Goal: Transaction & Acquisition: Book appointment/travel/reservation

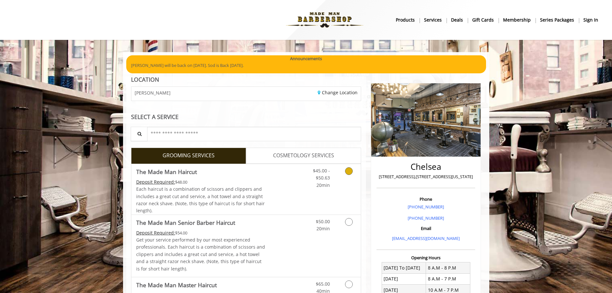
click at [237, 175] on span "The Made Man Haircut" at bounding box center [200, 171] width 129 height 9
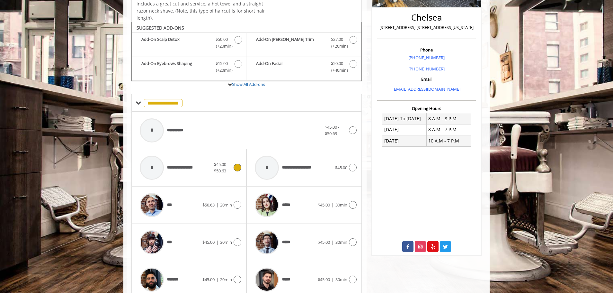
scroll to position [171, 0]
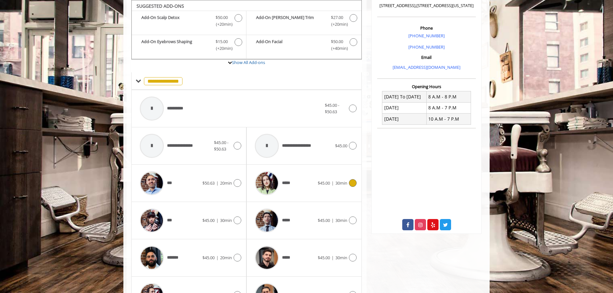
click at [283, 181] on span "*****" at bounding box center [287, 183] width 11 height 7
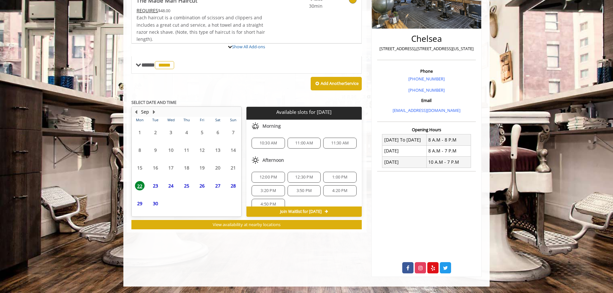
scroll to position [143, 0]
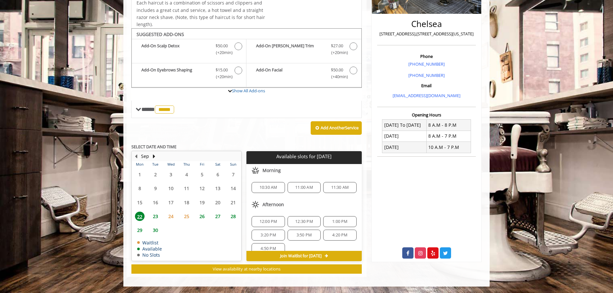
click at [155, 216] on span "23" at bounding box center [156, 215] width 10 height 9
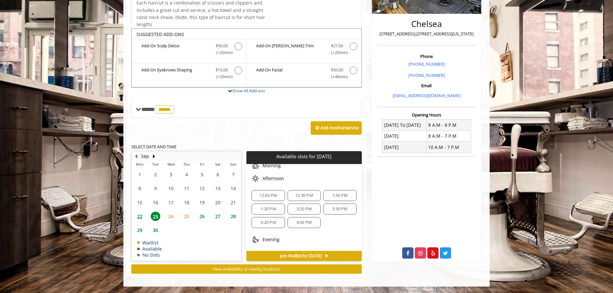
scroll to position [64, 0]
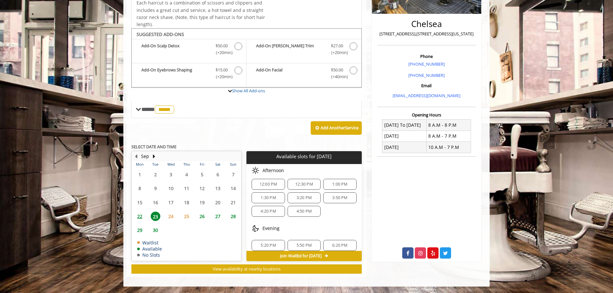
click at [141, 217] on span "22" at bounding box center [140, 215] width 10 height 9
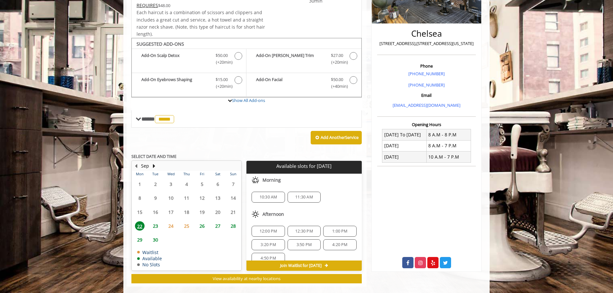
scroll to position [143, 0]
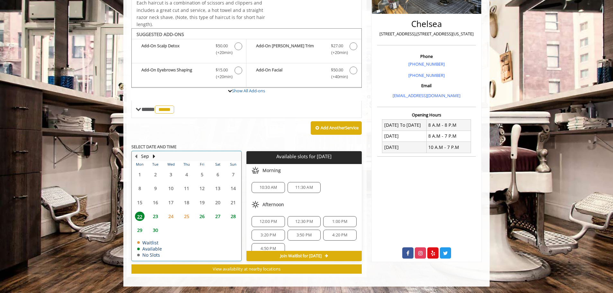
click at [153, 221] on td "23" at bounding box center [154, 216] width 15 height 14
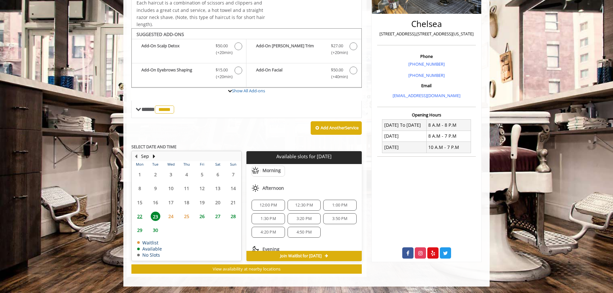
scroll to position [32, 0]
click at [307, 219] on div "12:30 PM" at bounding box center [303, 216] width 33 height 11
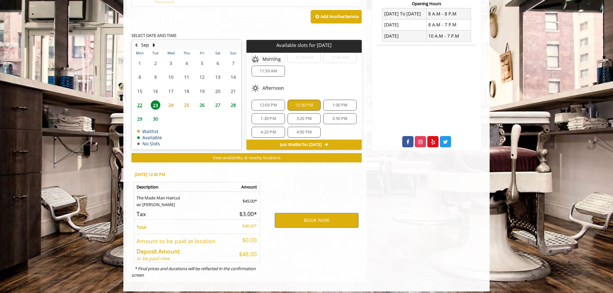
scroll to position [259, 0]
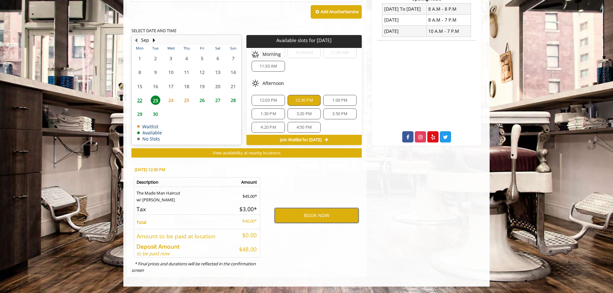
click at [304, 214] on button "BOOK NOW" at bounding box center [317, 215] width 84 height 15
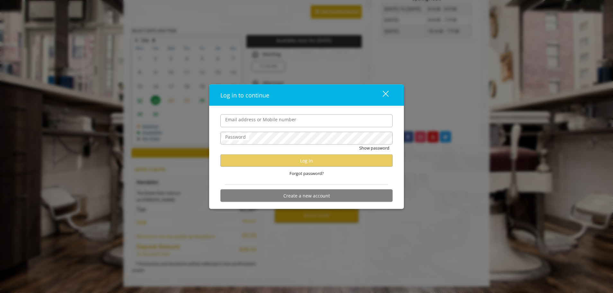
type input "**********"
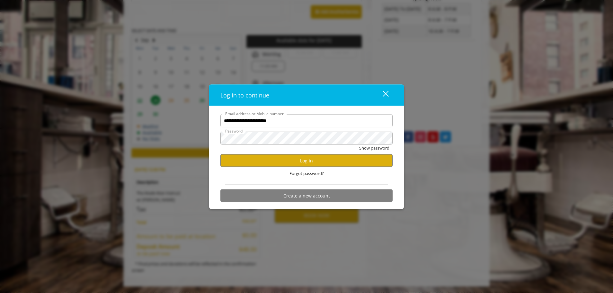
scroll to position [0, 0]
click at [309, 158] on button "Log in" at bounding box center [306, 160] width 172 height 13
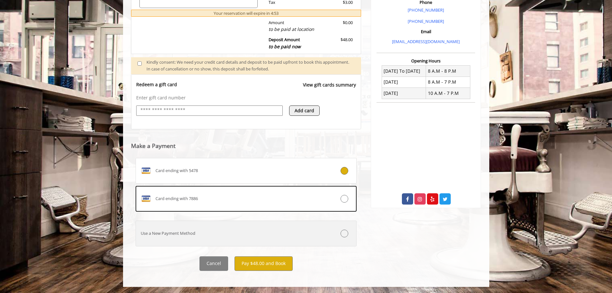
scroll to position [197, 0]
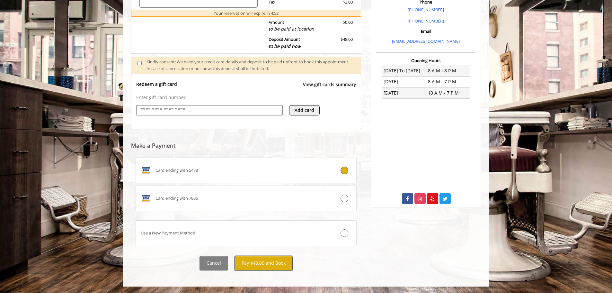
click at [265, 260] on button "Pay $48.00 and Book" at bounding box center [263, 263] width 58 height 14
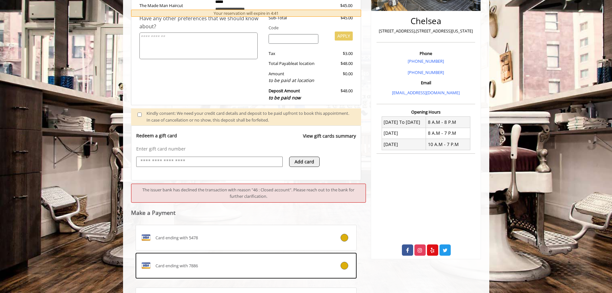
scroll to position [151, 0]
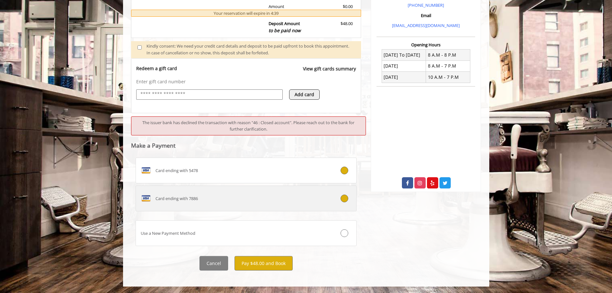
click at [253, 198] on div "Card ending with 7886" at bounding box center [228, 198] width 184 height 10
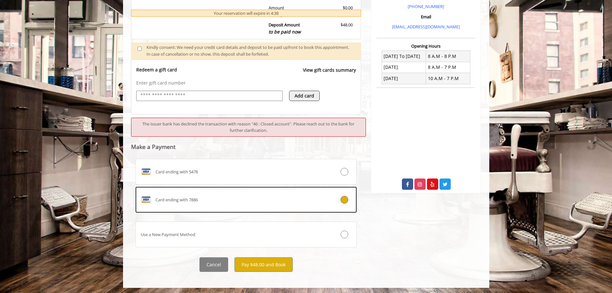
scroll to position [213, 0]
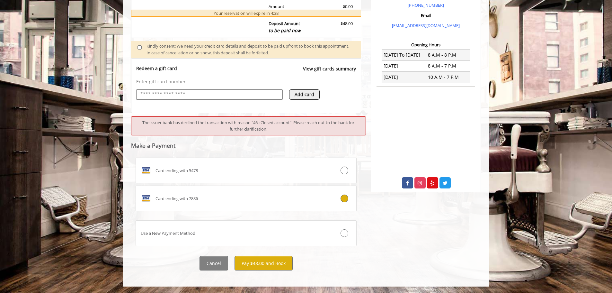
click at [247, 255] on div "**********" at bounding box center [246, 70] width 230 height 400
click at [252, 265] on button "Pay $48.00 and Book" at bounding box center [263, 263] width 58 height 14
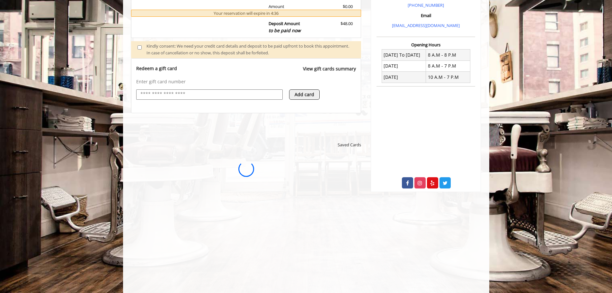
scroll to position [0, 0]
